Goal: Transaction & Acquisition: Obtain resource

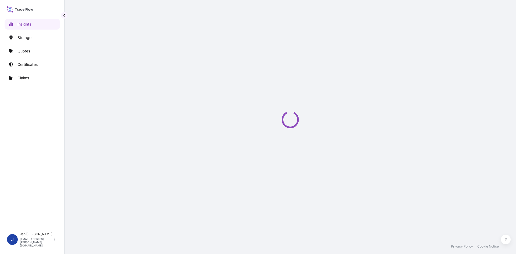
select select "2025"
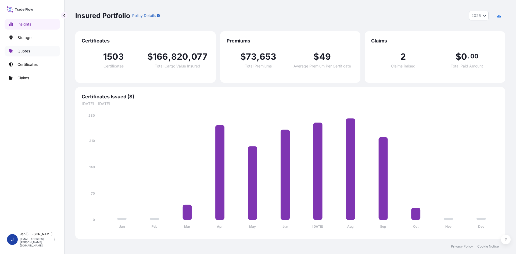
click at [24, 49] on p "Quotes" at bounding box center [23, 50] width 13 height 5
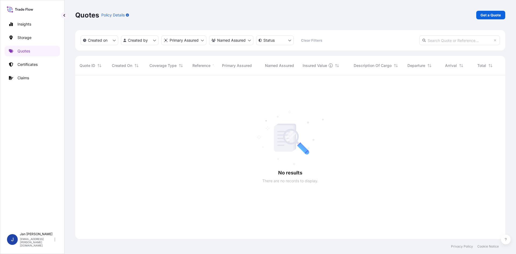
scroll to position [4, 4]
click at [486, 16] on p "Get a Quote" at bounding box center [490, 14] width 20 height 5
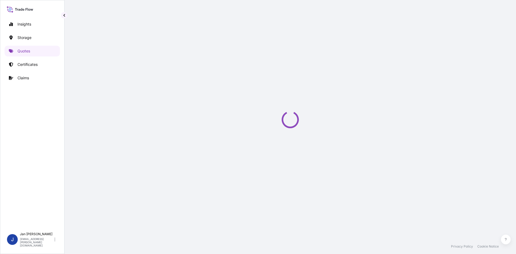
select select "Water"
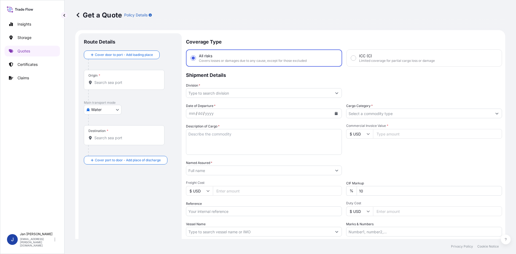
scroll to position [9, 0]
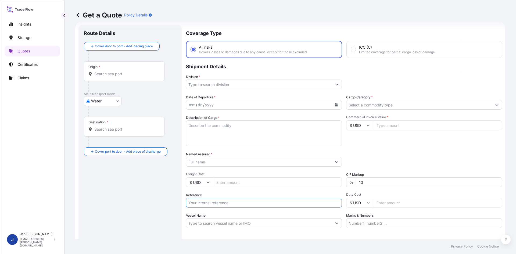
click at [248, 205] on input "Reference" at bounding box center [264, 203] width 156 height 10
paste input "1187449084"
click at [250, 198] on input "1187449084" at bounding box center [264, 203] width 156 height 10
paste input "5013266539"
type input "1187449084 5013266539"
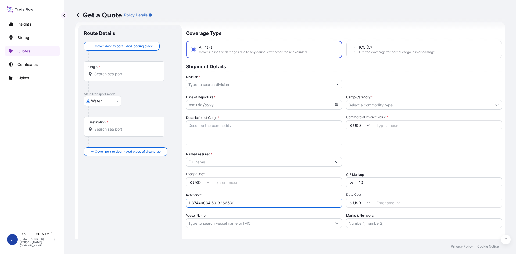
drag, startPoint x: 248, startPoint y: 166, endPoint x: 250, endPoint y: 164, distance: 3.1
click at [248, 165] on input "Named Assured *" at bounding box center [259, 162] width 146 height 10
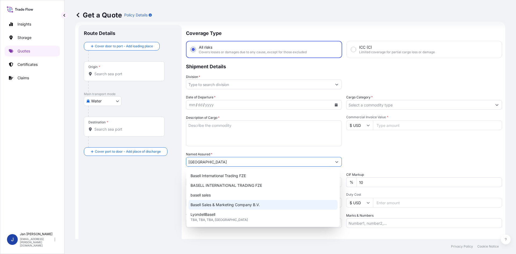
click at [225, 204] on span "Basell Sales & Marketing Company B.V." at bounding box center [224, 204] width 69 height 5
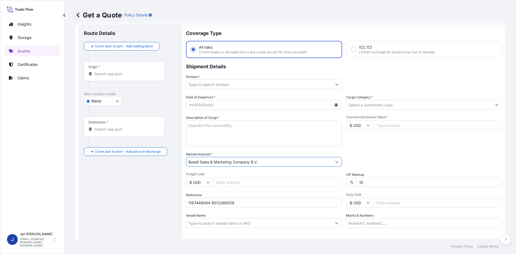
type input "Basell Sales & Marketing Company B.V."
click at [335, 104] on icon "Calendar" at bounding box center [336, 104] width 3 height 3
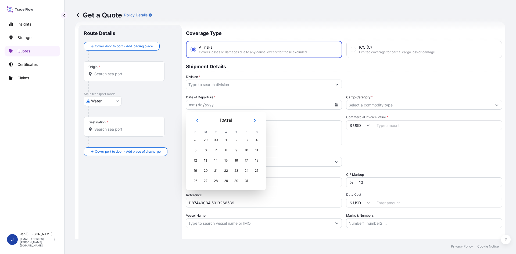
click at [200, 163] on td "12" at bounding box center [195, 160] width 10 height 10
click at [204, 161] on div "13" at bounding box center [206, 161] width 10 height 10
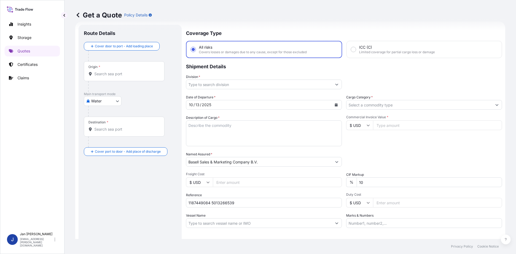
drag, startPoint x: 289, startPoint y: 90, endPoint x: 283, endPoint y: 89, distance: 6.5
click at [289, 90] on div "Coverage Type All risks Covers losses or damages due to any cause, except for t…" at bounding box center [344, 146] width 316 height 243
click at [279, 87] on input "Division *" at bounding box center [259, 85] width 146 height 10
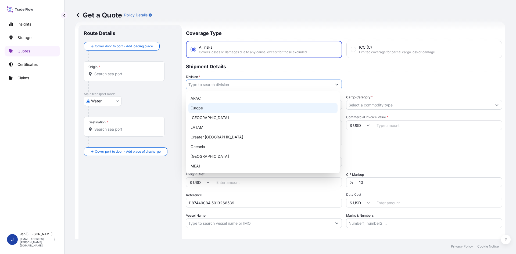
click at [245, 106] on div "Europe" at bounding box center [262, 108] width 149 height 10
type input "Europe"
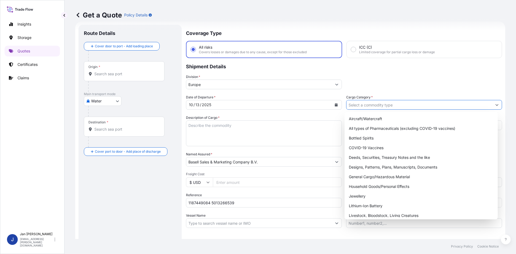
click at [393, 102] on input "Cargo Category *" at bounding box center [419, 105] width 146 height 10
click at [374, 176] on div "General Cargo/Hazardous Material" at bounding box center [421, 177] width 149 height 10
type input "General Cargo/Hazardous Material"
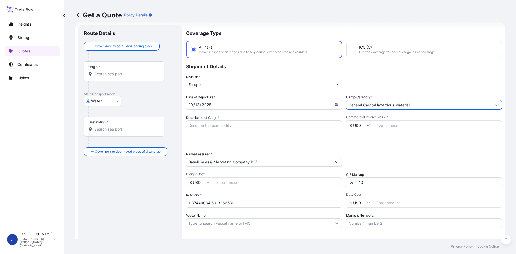
click at [385, 149] on div "Date of Departure * [DATE] Cargo Category * General Cargo/Hazardous Material De…" at bounding box center [344, 161] width 316 height 133
drag, startPoint x: 364, startPoint y: 128, endPoint x: 350, endPoint y: 139, distance: 17.7
click at [364, 128] on input "$ USD" at bounding box center [359, 125] width 27 height 10
click at [352, 138] on div "€ EUR" at bounding box center [357, 140] width 23 height 10
type input "€ EUR"
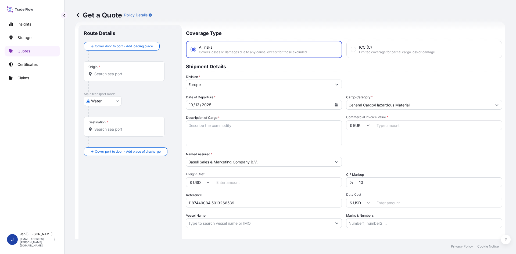
click at [397, 123] on input "Commercial Invoice Value *" at bounding box center [437, 125] width 129 height 10
click at [401, 140] on div "Commercial Invoice Value * € EUR 3437840" at bounding box center [424, 130] width 156 height 31
drag, startPoint x: 396, startPoint y: 127, endPoint x: 390, endPoint y: 127, distance: 6.5
click at [396, 126] on input "3437840" at bounding box center [437, 125] width 129 height 10
click at [386, 127] on input "3437840" at bounding box center [437, 125] width 129 height 10
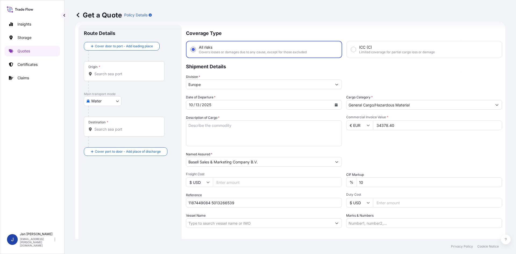
type input "34378.40"
click at [396, 134] on div "Commercial Invoice Value * € EUR 34378.40" at bounding box center [424, 130] width 156 height 31
click at [230, 151] on div "Date of Departure * [DATE] Cargo Category * General Cargo/Hazardous Material De…" at bounding box center [344, 161] width 316 height 133
paste textarea "BULK UNPACKED LOADED INTO 1 20' DRY VAN HOSTALEN PP H2142 12"
click at [225, 142] on textarea "Description of Cargo *" at bounding box center [264, 133] width 156 height 26
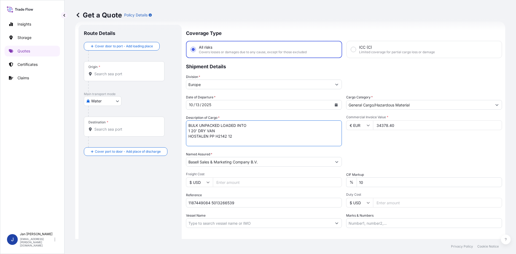
click at [188, 127] on textarea "BULK UNPACKED LOADED INTO 1 20' DRY VAN HOSTALEN PP H2142 12" at bounding box center [264, 133] width 156 height 26
type textarea "1 BULK UNPACKED LOADED INTO 1 20' DRY VAN HOSTALEN PP H2142 12"
click at [470, 150] on div "Date of Departure * [DATE] Cargo Category * General Cargo/Hazardous Material De…" at bounding box center [344, 161] width 316 height 133
click at [123, 75] on input "Origin *" at bounding box center [125, 73] width 63 height 5
paste input "[GEOGRAPHIC_DATA]"
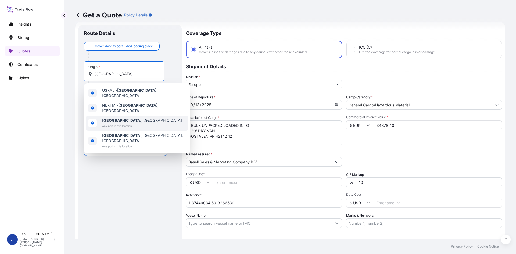
click at [126, 118] on span "[GEOGRAPHIC_DATA] , [GEOGRAPHIC_DATA]" at bounding box center [142, 120] width 80 height 5
type input "[GEOGRAPHIC_DATA], [GEOGRAPHIC_DATA]"
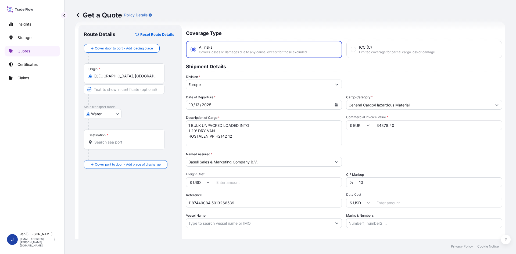
click at [159, 228] on div "Route Details Reset Route Details Cover door to port - Add loading place Place …" at bounding box center [130, 146] width 92 height 232
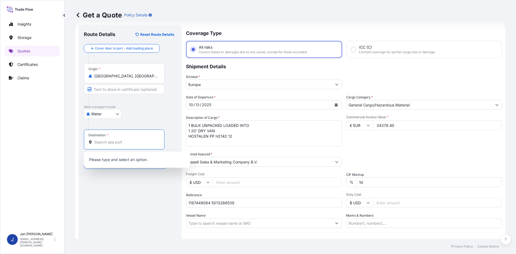
click at [112, 140] on input "Destination *" at bounding box center [125, 141] width 63 height 5
paste input "[GEOGRAPHIC_DATA]"
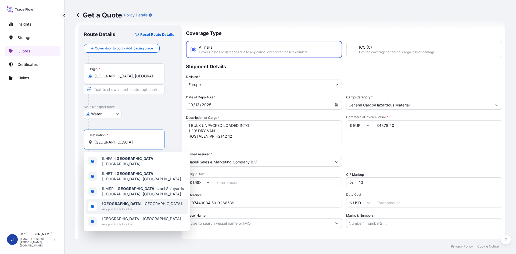
click at [125, 201] on span "[GEOGRAPHIC_DATA] , [GEOGRAPHIC_DATA]" at bounding box center [142, 203] width 80 height 5
type input "[GEOGRAPHIC_DATA], [GEOGRAPHIC_DATA]"
click at [123, 201] on div "Route Details Reset Route Details Cover door to port - Add loading place Place …" at bounding box center [130, 146] width 92 height 232
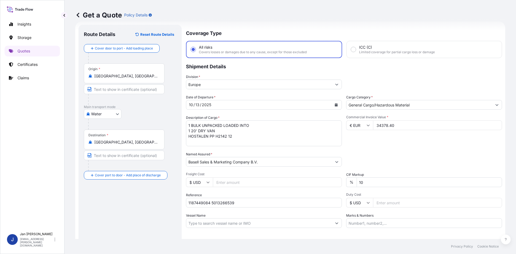
scroll to position [41, 0]
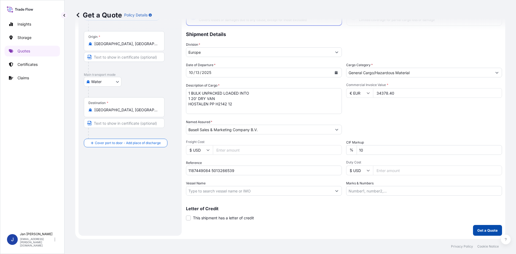
click at [480, 228] on p "Get a Quote" at bounding box center [487, 230] width 20 height 5
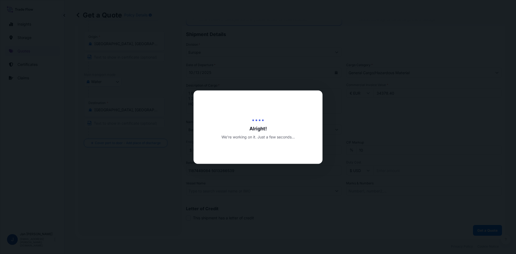
select select "Water"
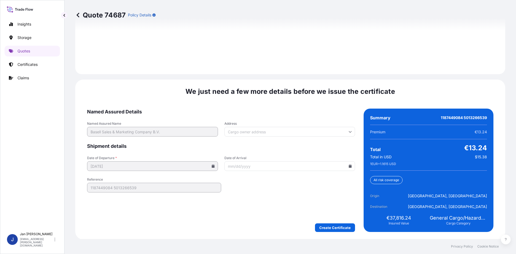
scroll to position [771, 0]
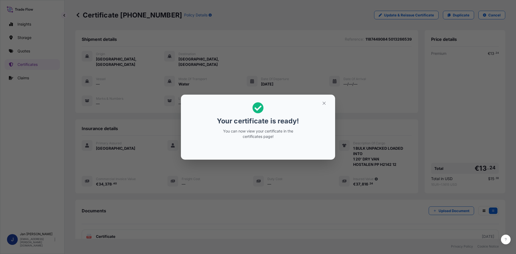
click at [301, 73] on div "Your certificate is ready! You can now view your certificate in the certificate…" at bounding box center [258, 127] width 516 height 254
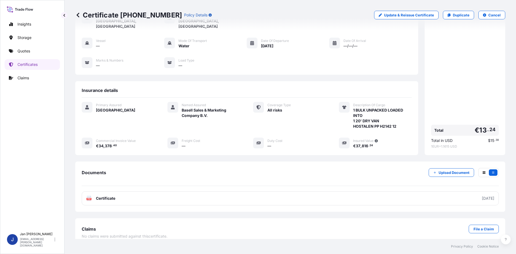
scroll to position [39, 0]
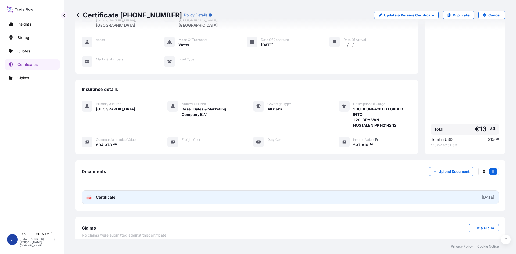
click at [243, 192] on link "PDF Certificate [DATE]" at bounding box center [290, 197] width 417 height 14
click at [307, 192] on link "PDF Certificate [DATE]" at bounding box center [290, 197] width 417 height 14
